Goal: Navigation & Orientation: Find specific page/section

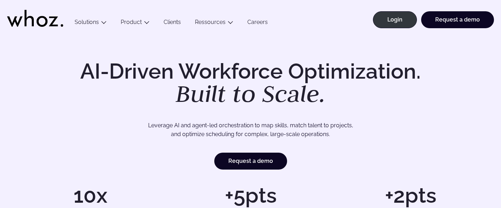
click at [171, 23] on link "Clients" at bounding box center [172, 24] width 31 height 10
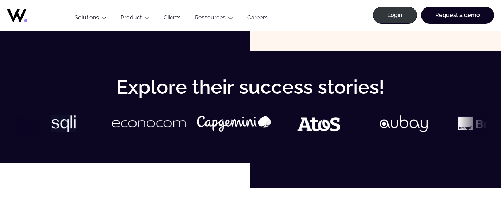
scroll to position [36, 0]
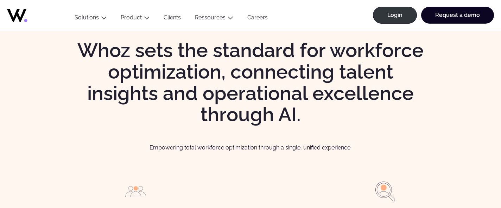
scroll to position [686, 0]
